Goal: Task Accomplishment & Management: Manage account settings

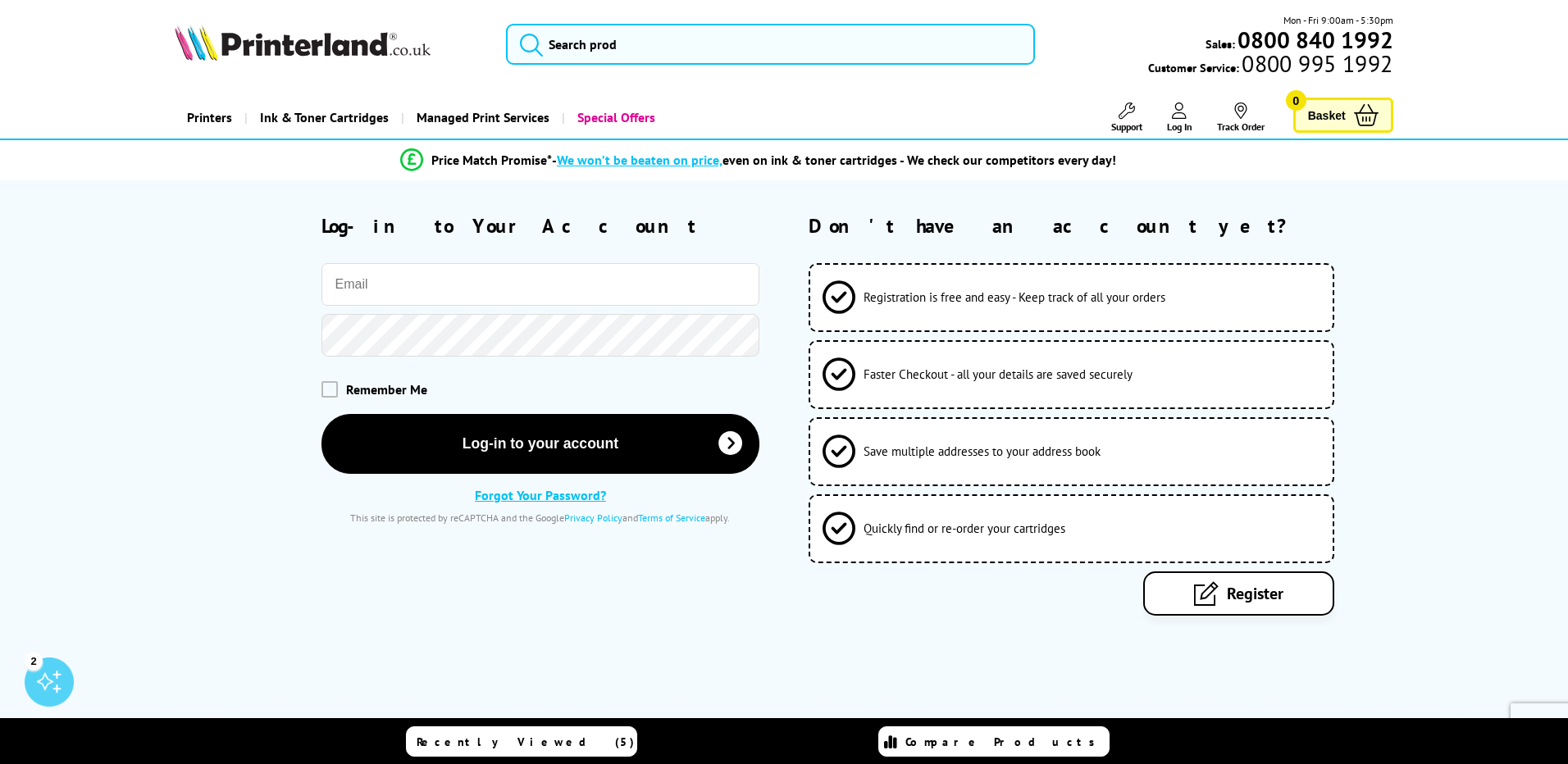
drag, startPoint x: 452, startPoint y: 275, endPoint x: 419, endPoint y: 348, distance: 80.1
click at [448, 279] on div "Close dialog Sign-up for Exclusive Discounts Subscribe to our newsletter and ge…" at bounding box center [784, 382] width 1568 height 764
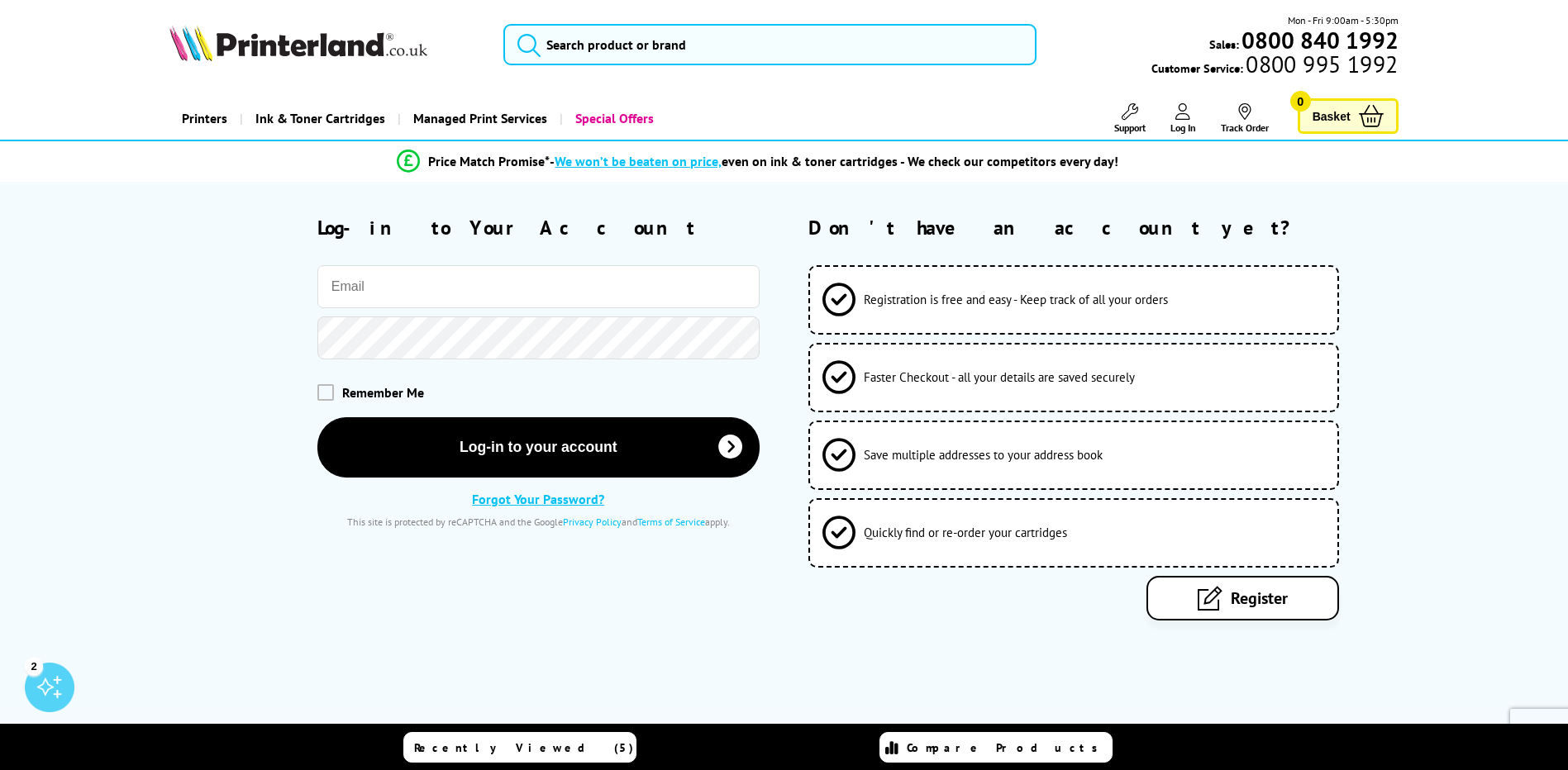
click at [437, 264] on div "Log-in to Your Account Remember Me Log-in to your account Privacy Policy" at bounding box center [464, 371] width 589 height 313
drag, startPoint x: 415, startPoint y: 278, endPoint x: 385, endPoint y: 291, distance: 32.7
click at [415, 278] on input "email" at bounding box center [538, 287] width 442 height 43
click at [383, 291] on input "email" at bounding box center [538, 287] width 442 height 43
drag, startPoint x: 171, startPoint y: 538, endPoint x: 254, endPoint y: 408, distance: 154.2
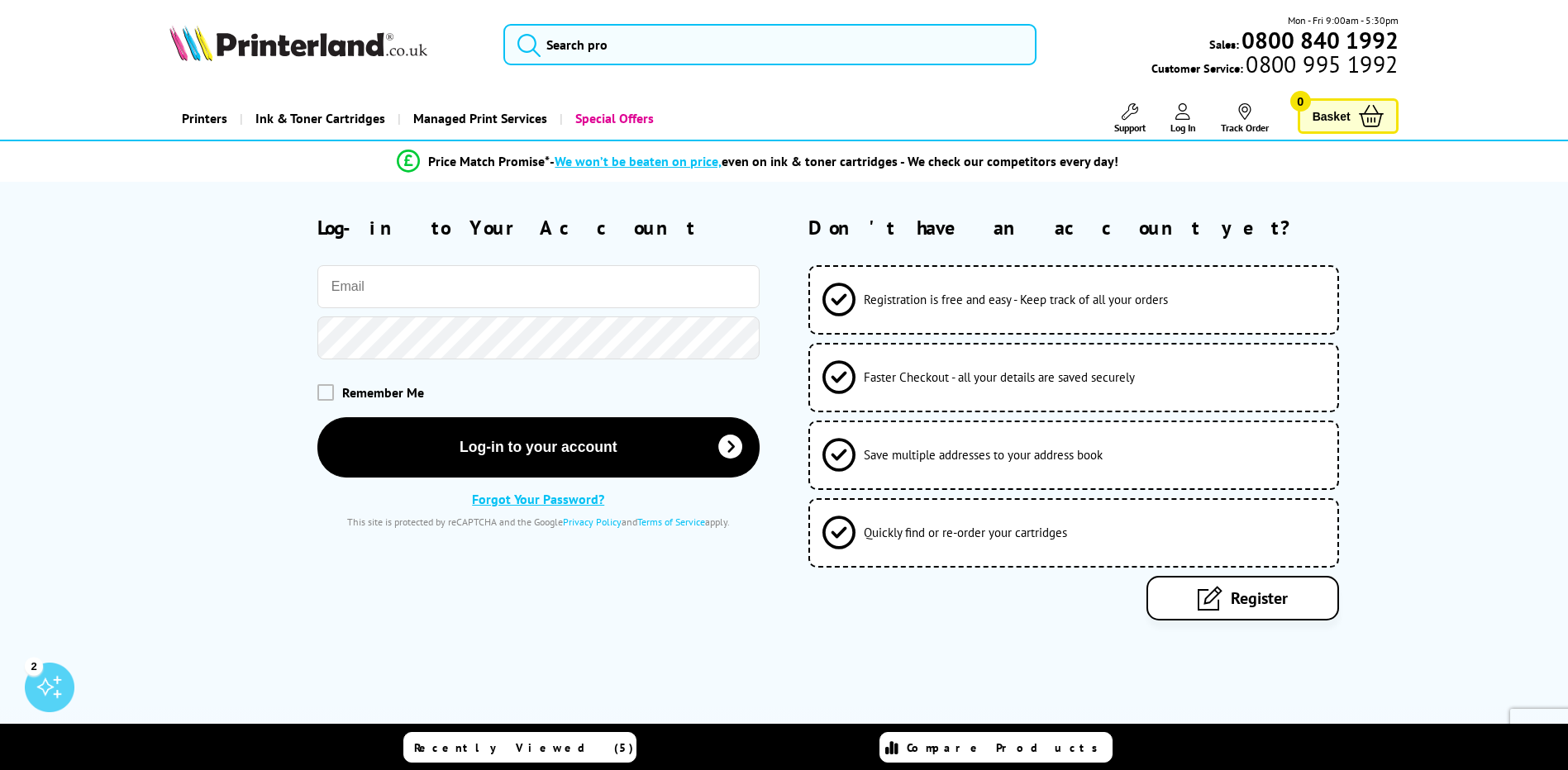
click at [176, 528] on div "Log-in to Your Account Remember Me Log-in to your account Forgot Your Password?" at bounding box center [464, 417] width 589 height 405
click at [387, 283] on input "email" at bounding box center [538, 287] width 442 height 43
type input "accounts@biscoveygarage.co.uk"
click at [315, 392] on div "Remember Me" at bounding box center [464, 392] width 589 height 50
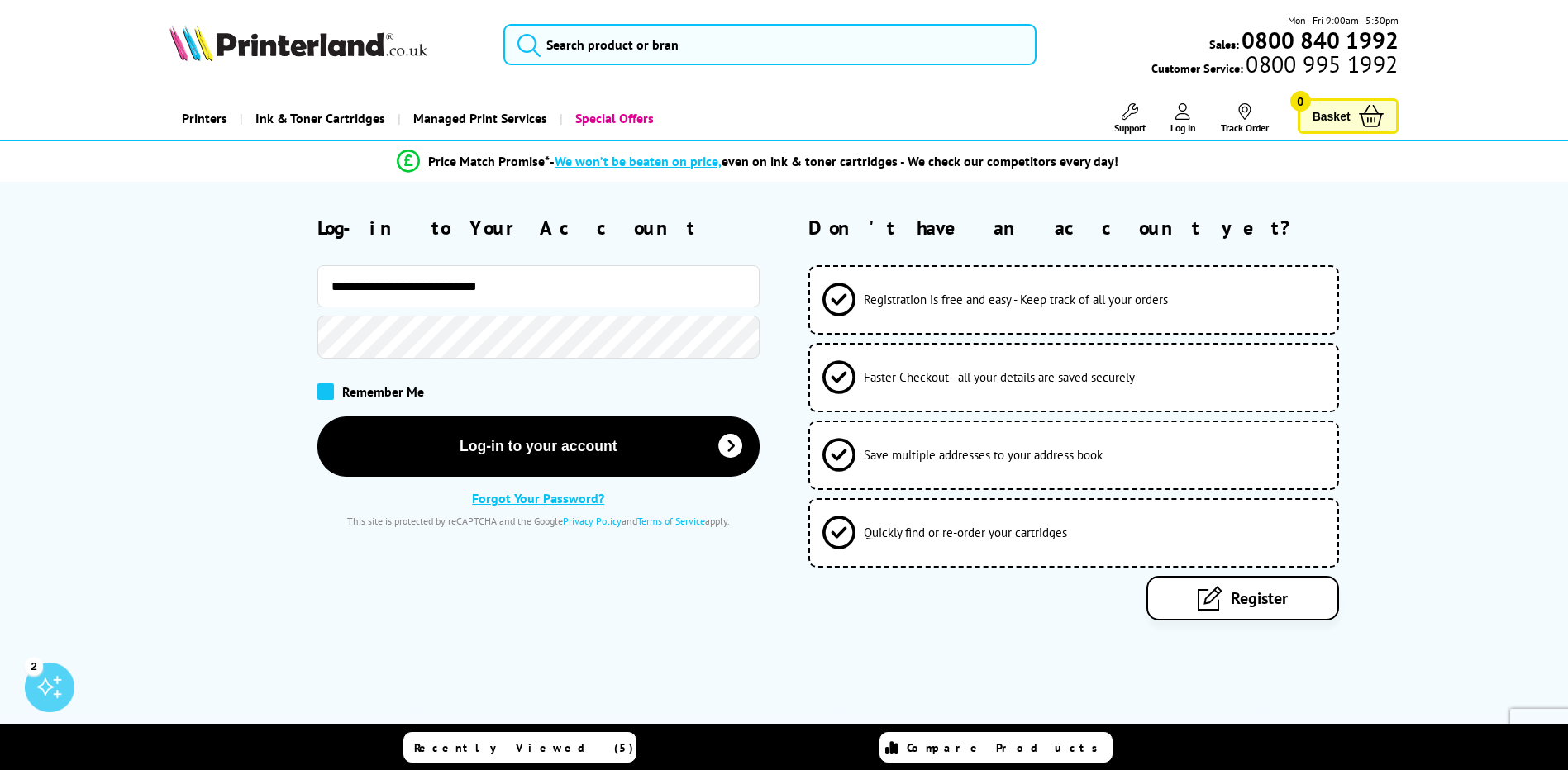
click at [323, 389] on span at bounding box center [325, 391] width 17 height 17
click at [321, 386] on input "checkbox" at bounding box center [321, 386] width 0 height 0
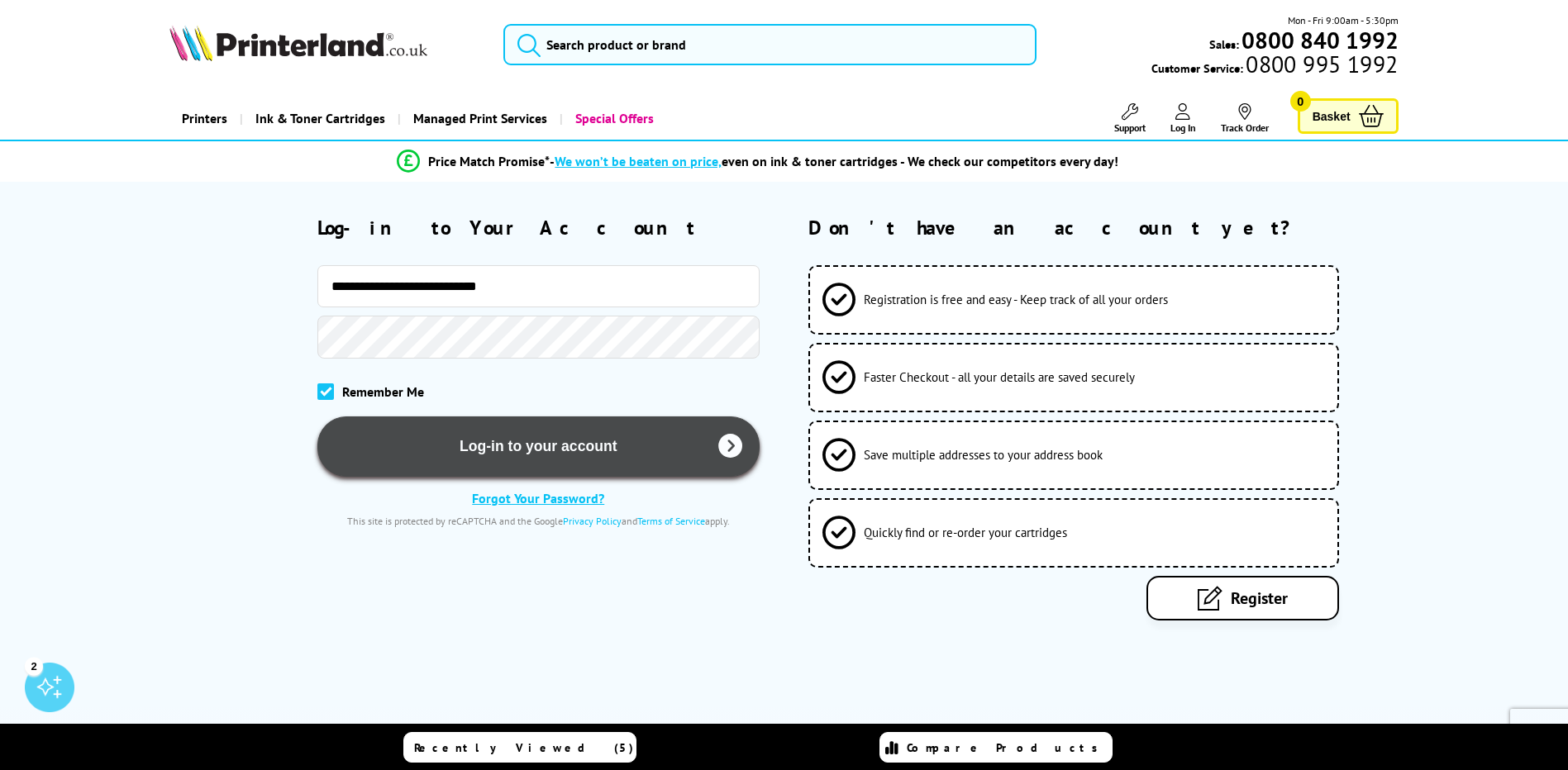
click at [459, 440] on button "Log-in to your account" at bounding box center [538, 446] width 442 height 61
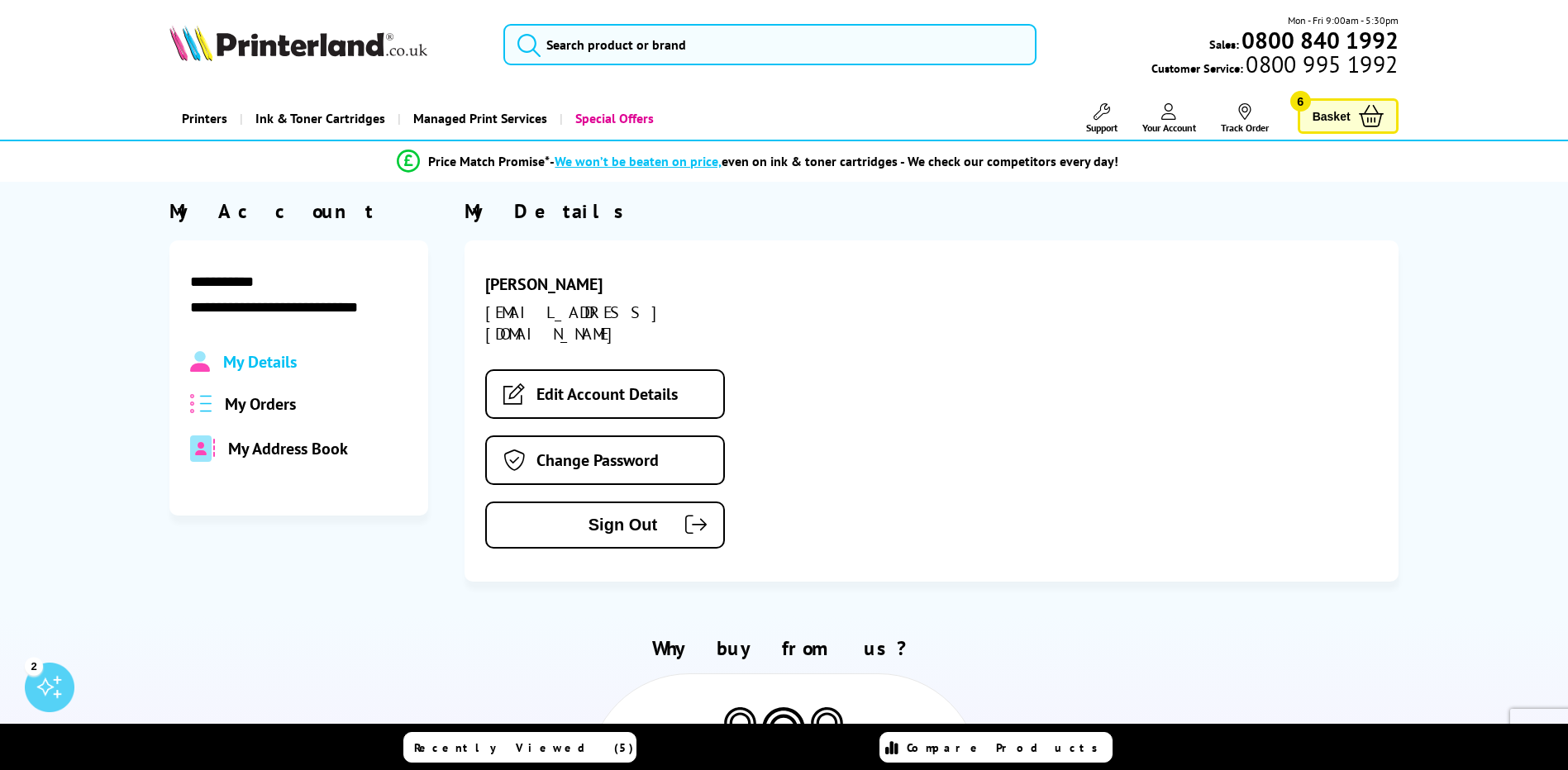
click at [247, 400] on span "My Orders" at bounding box center [260, 404] width 71 height 21
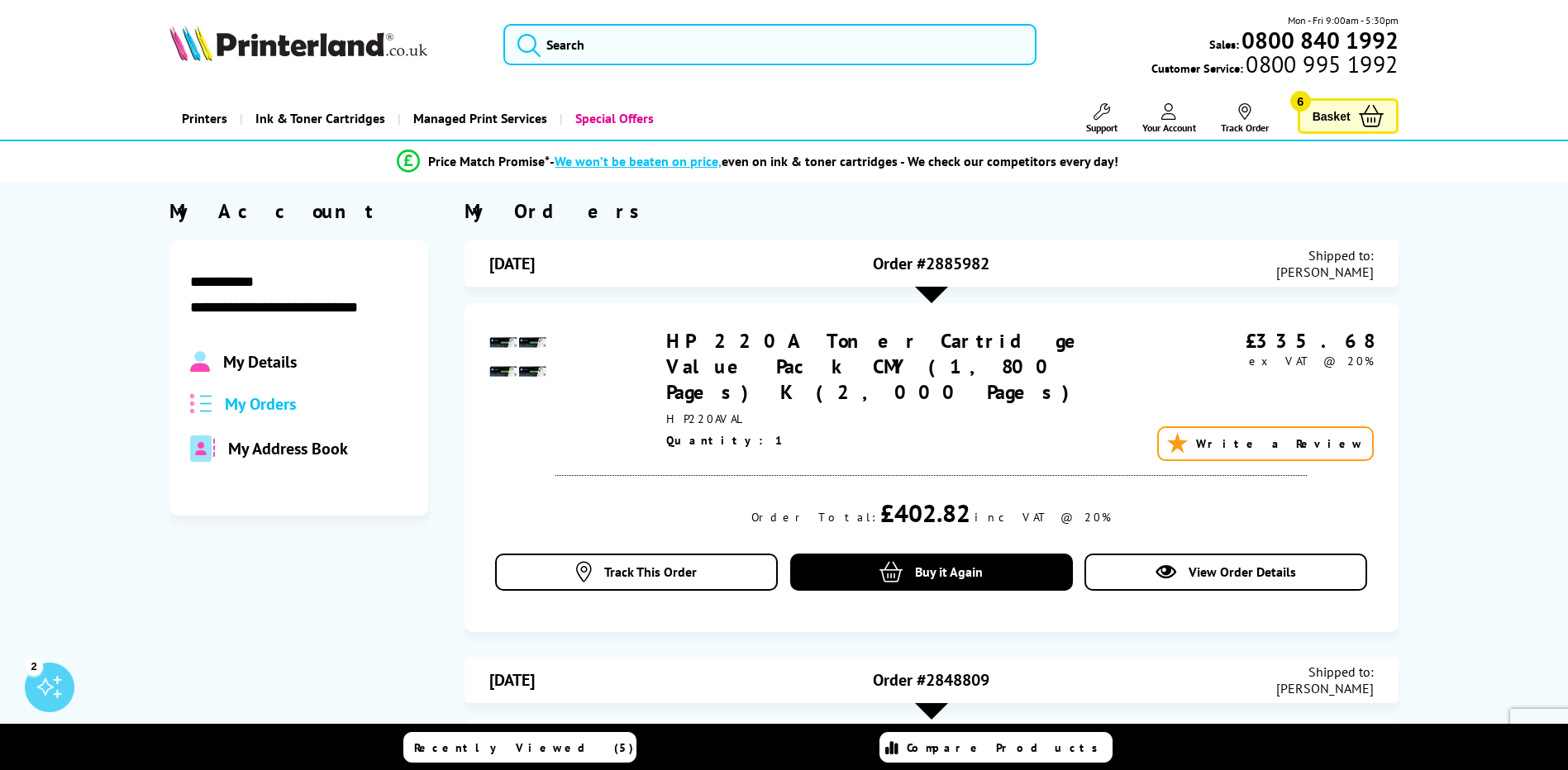
click at [1339, 111] on span "Basket" at bounding box center [1331, 116] width 38 height 22
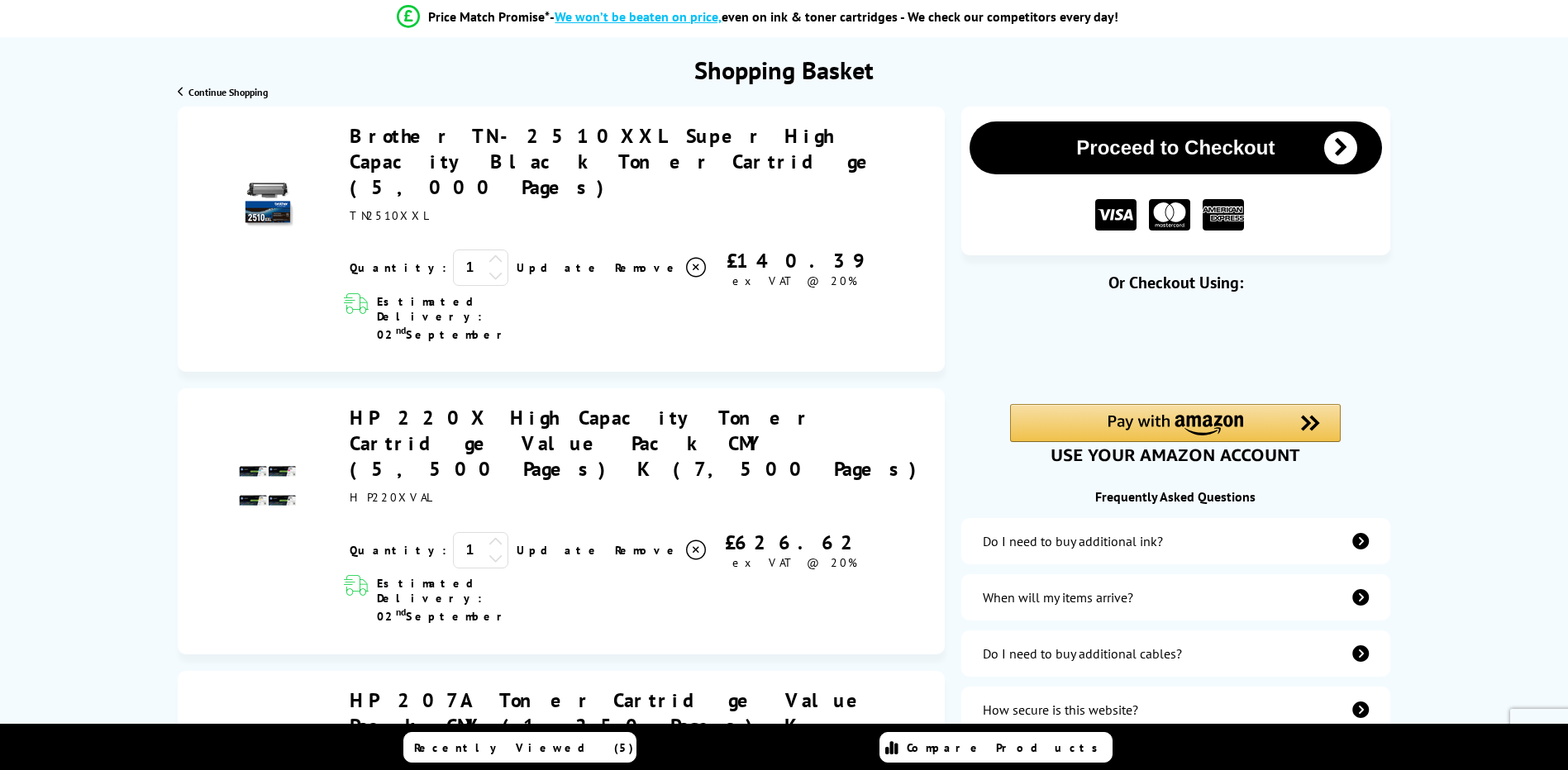
scroll to position [248, 0]
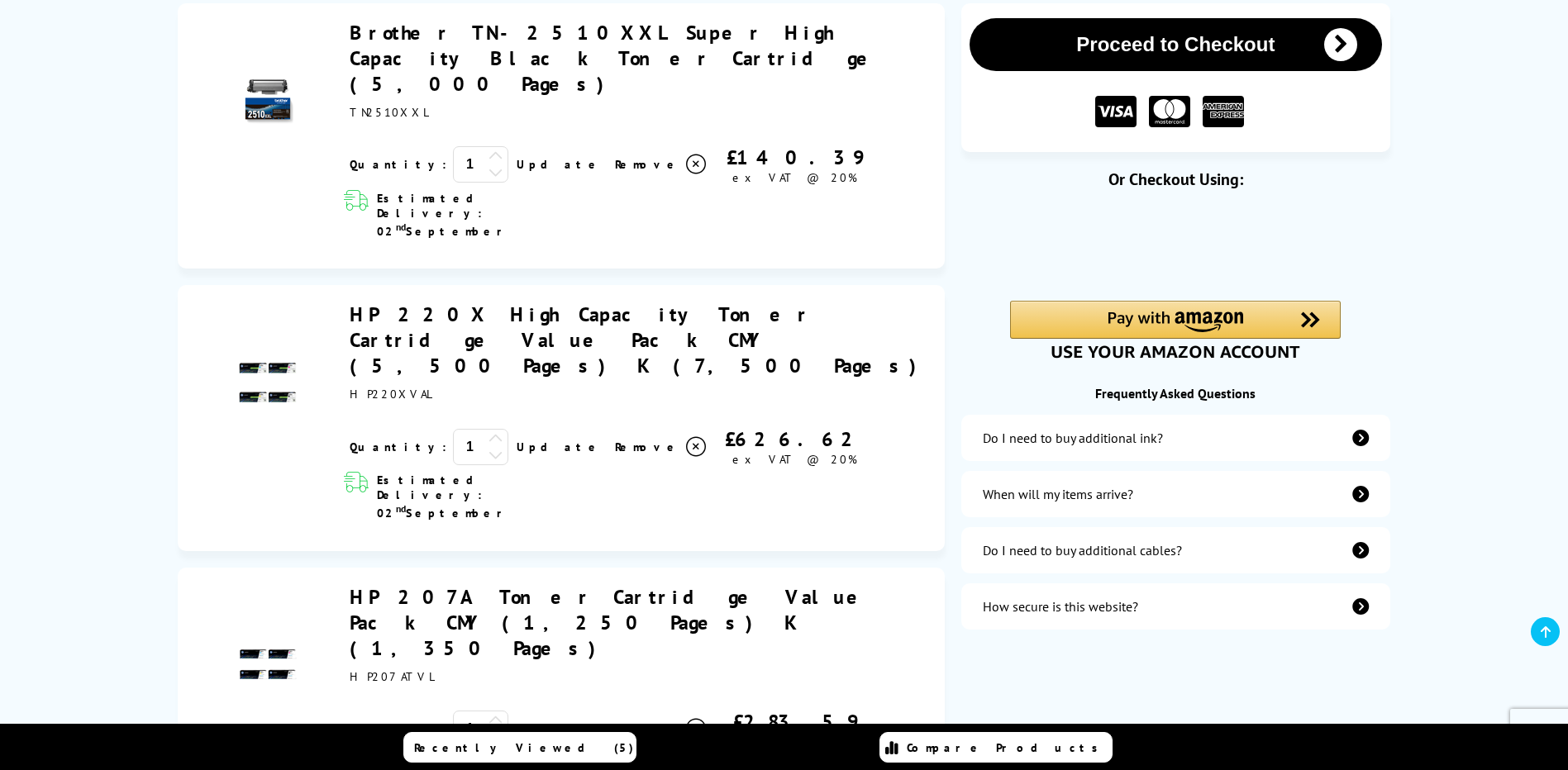
click at [686, 175] on icon at bounding box center [696, 164] width 20 height 20
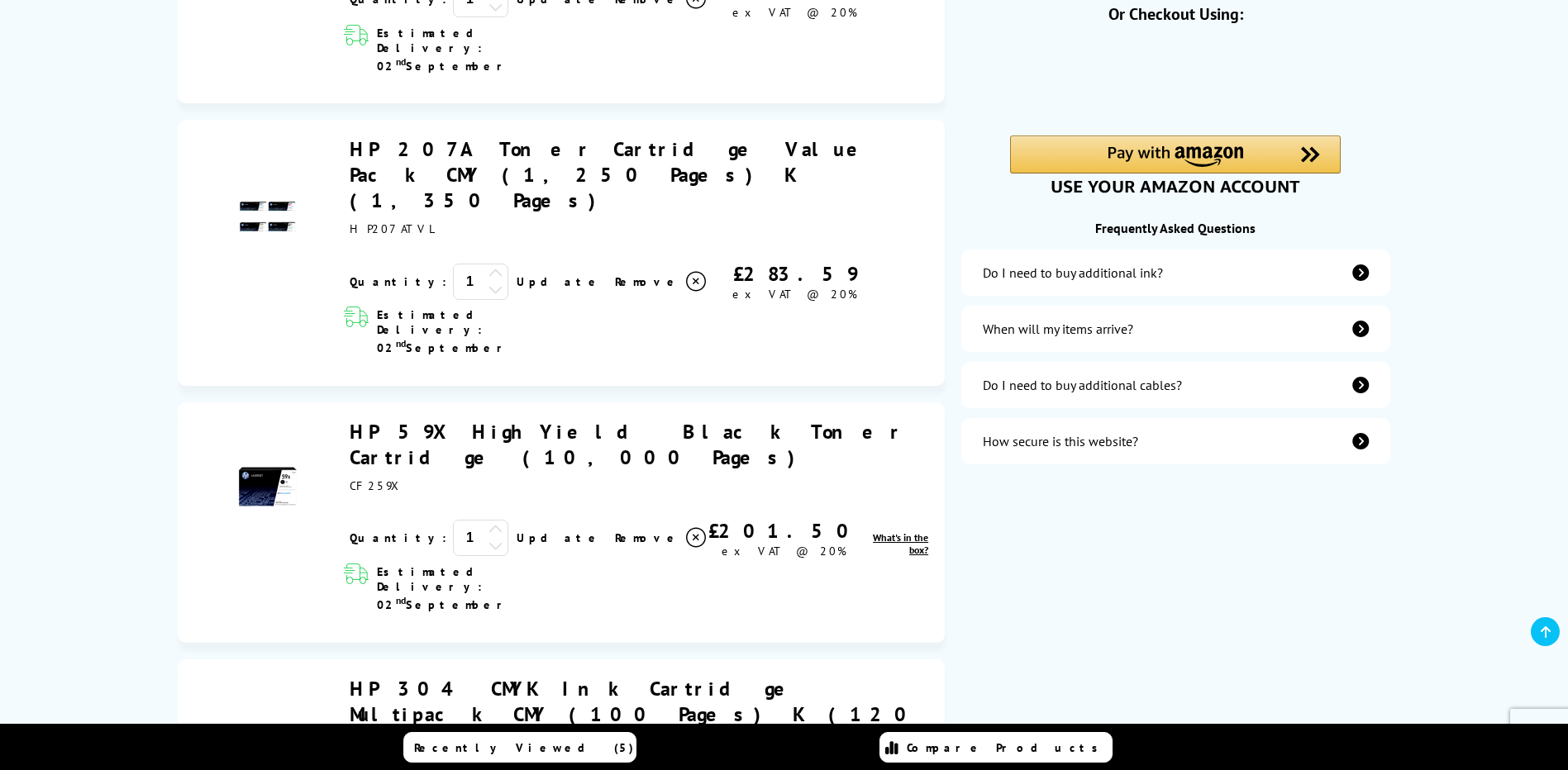
scroll to position [0, 0]
